Goal: Find specific page/section: Find specific page/section

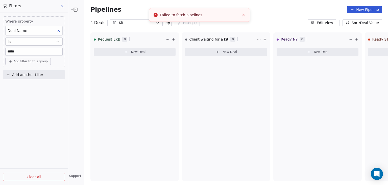
scroll to position [0, 439]
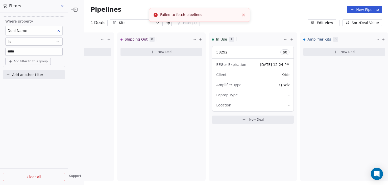
click at [244, 15] on icon "Close toast" at bounding box center [243, 15] width 5 height 5
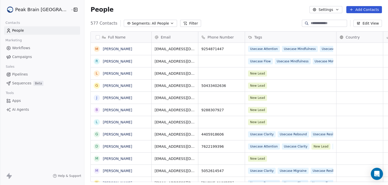
scroll to position [158, 316]
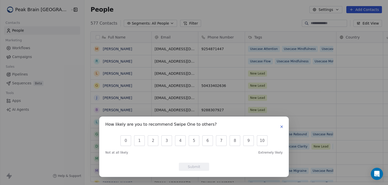
click at [282, 126] on icon "button" at bounding box center [282, 126] width 2 height 2
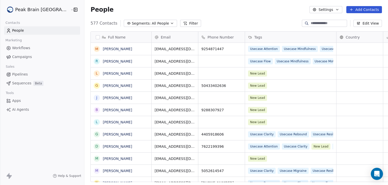
click at [35, 75] on link "Pipelines" at bounding box center [42, 74] width 76 height 8
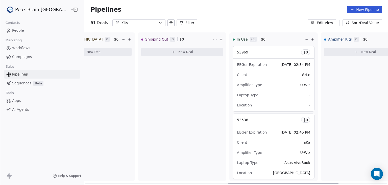
scroll to position [0, 417]
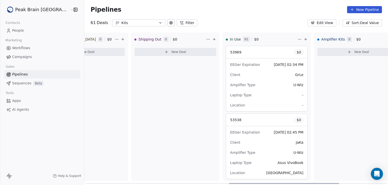
click at [314, 89] on div "Amplifier Kits 0 $ 0 New Deal" at bounding box center [358, 106] width 88 height 148
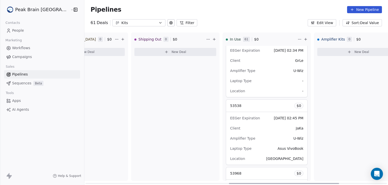
scroll to position [15, 0]
click at [177, 23] on button "Filter" at bounding box center [187, 22] width 21 height 7
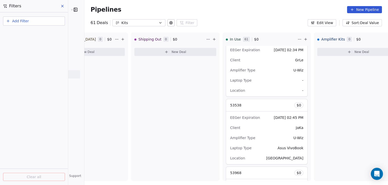
click at [16, 21] on span "Add Filter" at bounding box center [20, 20] width 17 height 5
click at [136, 9] on html "Peak Brain [GEOGRAPHIC_DATA] Contacts People Marketing Workflows Campaigns Sale…" at bounding box center [194, 92] width 388 height 185
